Goal: Task Accomplishment & Management: Complete application form

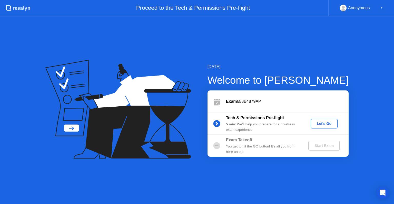
click at [331, 123] on div "Let's Go" at bounding box center [324, 123] width 23 height 4
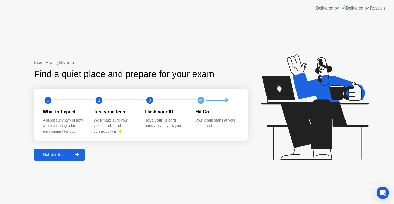
click at [63, 155] on div "Get Started" at bounding box center [53, 154] width 35 height 5
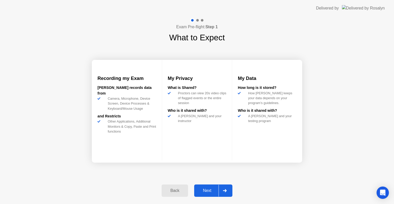
click at [211, 188] on div "Next" at bounding box center [207, 190] width 23 height 5
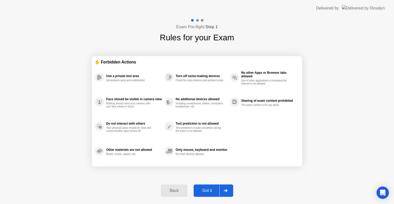
click at [212, 186] on button "Got it" at bounding box center [214, 190] width 40 height 12
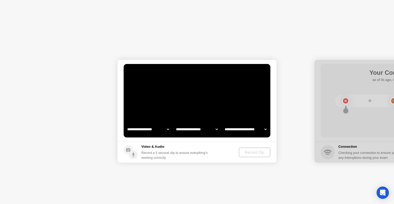
select select "**********"
select select "*******"
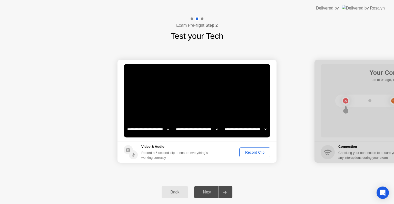
click at [253, 152] on div "Record Clip" at bounding box center [254, 152] width 27 height 4
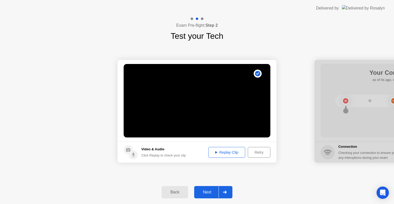
click at [233, 153] on div "Replay Clip" at bounding box center [226, 152] width 33 height 4
click at [209, 187] on button "Next" at bounding box center [213, 192] width 38 height 12
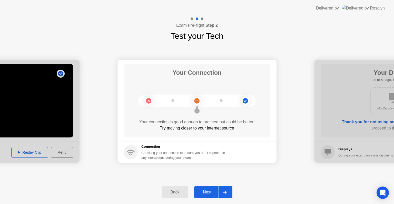
click at [210, 193] on div "Next" at bounding box center [207, 192] width 23 height 5
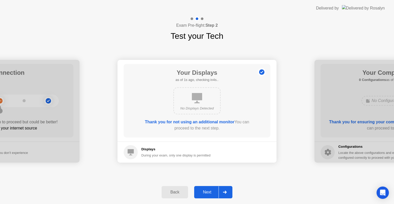
click at [211, 192] on div "Next" at bounding box center [207, 192] width 23 height 5
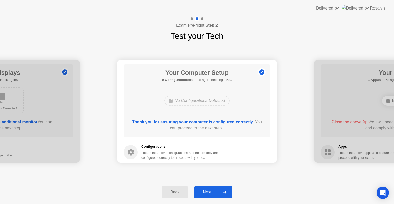
click at [213, 191] on div "Next" at bounding box center [207, 192] width 23 height 5
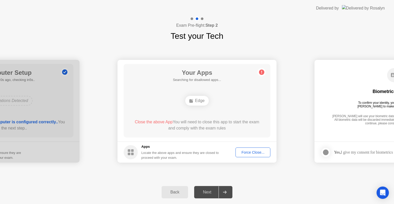
click at [213, 190] on div "Next" at bounding box center [207, 192] width 23 height 5
click at [212, 191] on div "Next" at bounding box center [207, 192] width 23 height 5
click at [255, 152] on div "Force Close..." at bounding box center [252, 152] width 31 height 4
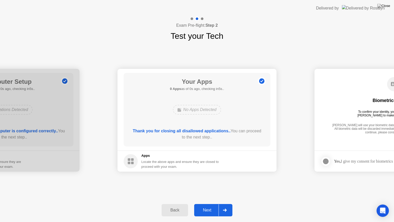
click at [209, 203] on button "Next" at bounding box center [213, 210] width 38 height 12
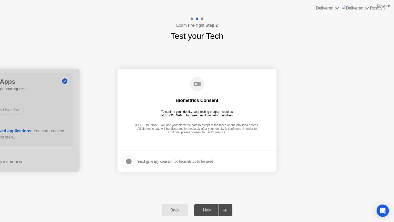
click at [208, 203] on div "Next" at bounding box center [207, 210] width 23 height 5
click at [204, 203] on div "Next" at bounding box center [207, 210] width 23 height 5
click at [210, 203] on div "Next" at bounding box center [207, 210] width 23 height 5
click at [127, 163] on div at bounding box center [129, 161] width 6 height 6
click at [215, 203] on button "Next" at bounding box center [213, 210] width 38 height 12
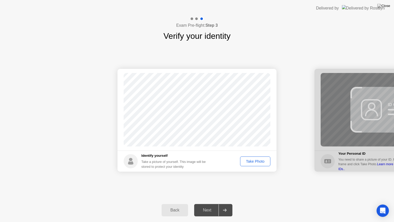
click at [248, 160] on div "Take Photo" at bounding box center [255, 161] width 27 height 4
click at [209, 203] on div "Next" at bounding box center [207, 210] width 23 height 5
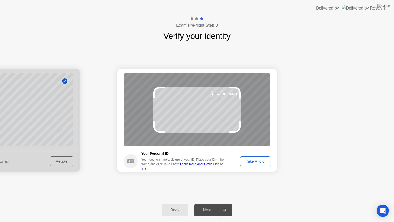
click at [250, 161] on div "Take Photo" at bounding box center [255, 161] width 27 height 4
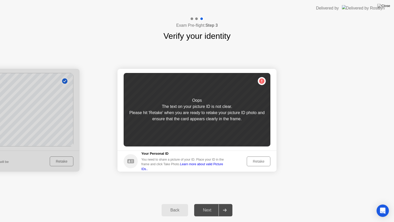
click at [261, 160] on div "Retake" at bounding box center [259, 161] width 20 height 4
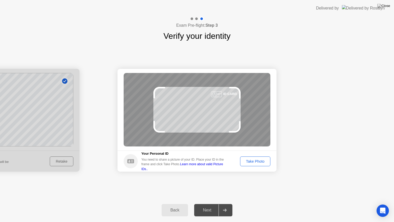
click at [254, 162] on div "Take Photo" at bounding box center [255, 161] width 27 height 4
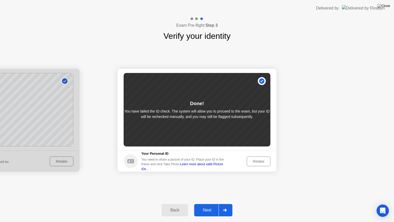
click at [212, 203] on div "Next" at bounding box center [207, 210] width 23 height 5
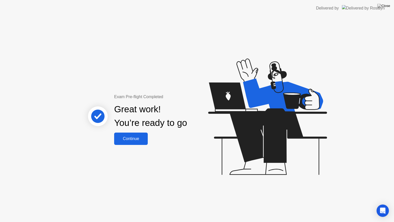
click at [131, 137] on div "Continue" at bounding box center [131, 138] width 31 height 5
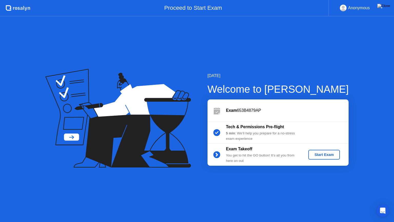
click at [320, 154] on div "Start Exam" at bounding box center [323, 154] width 27 height 4
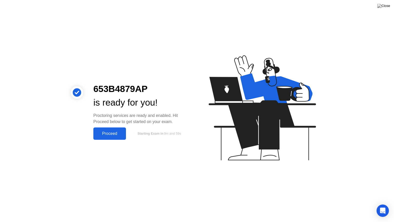
click at [116, 131] on div "Proceed" at bounding box center [109, 133] width 29 height 5
